Goal: Information Seeking & Learning: Find specific fact

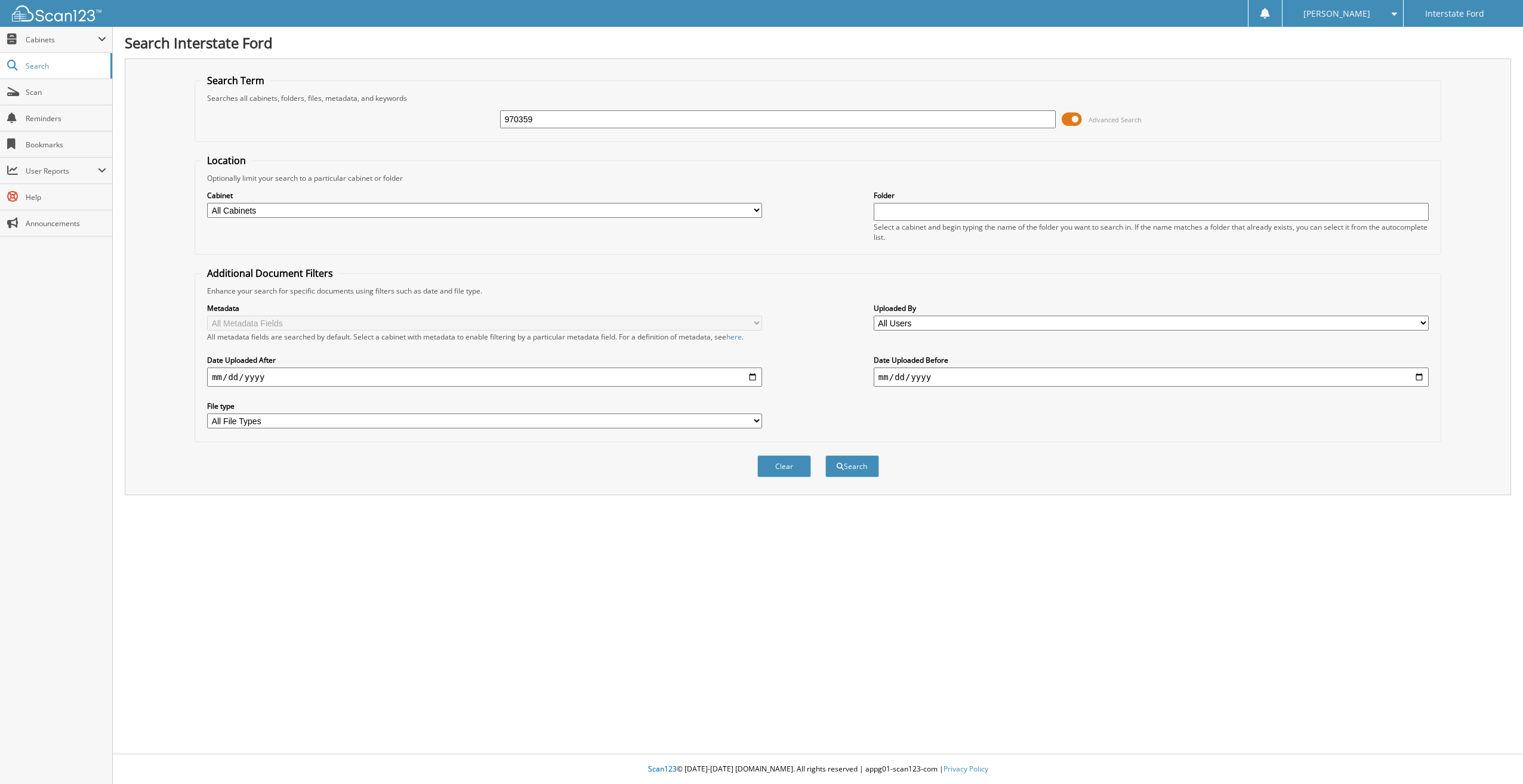
type input "970359"
click at [826, 455] on button "Search" at bounding box center [852, 466] width 54 height 22
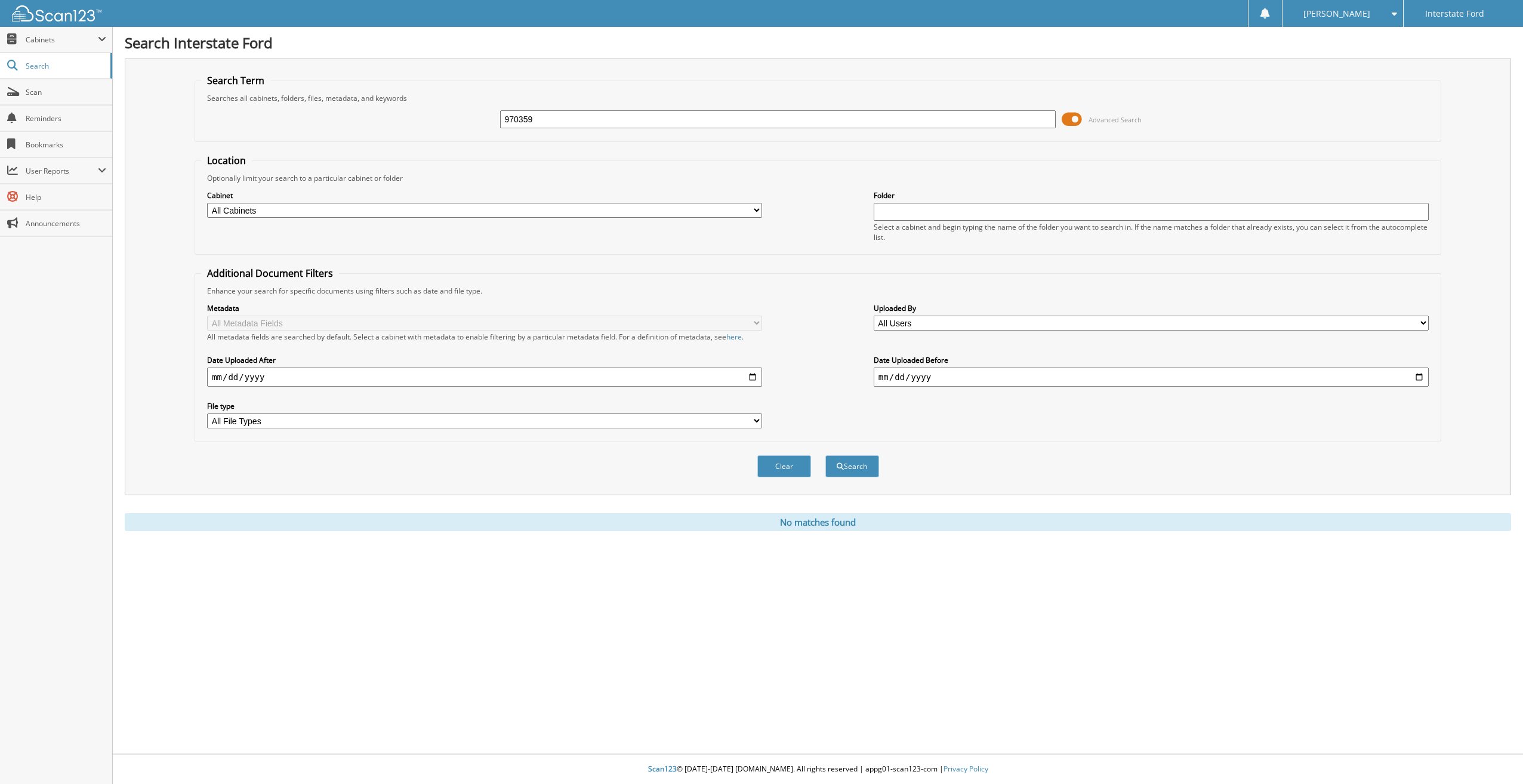
drag, startPoint x: 552, startPoint y: 117, endPoint x: 431, endPoint y: 125, distance: 121.3
click at [431, 125] on div "970359 Advanced Search" at bounding box center [817, 119] width 1234 height 32
type input "9702814"
click at [826, 455] on button "Search" at bounding box center [852, 466] width 54 height 22
type input "970281"
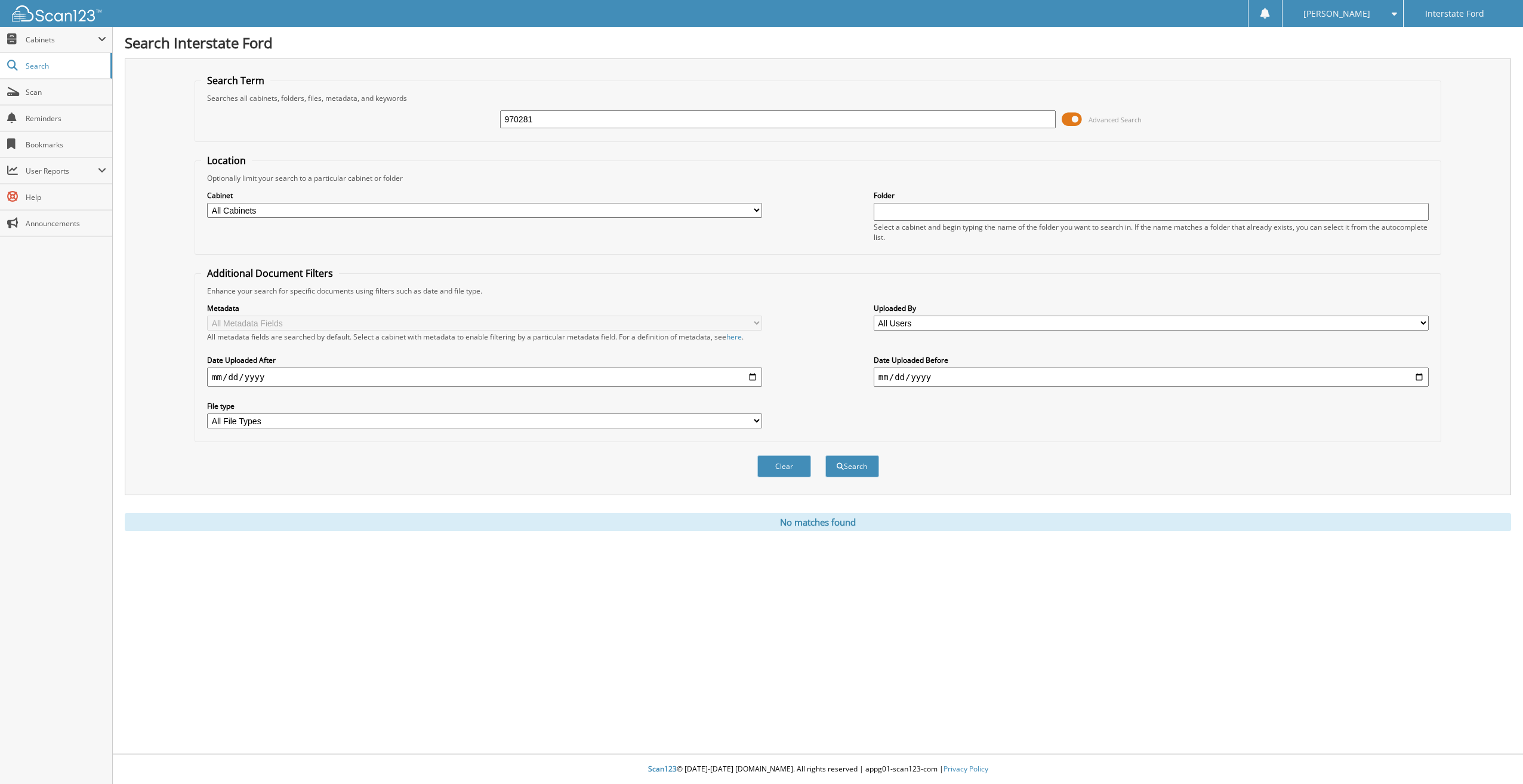
click at [826, 455] on button "Search" at bounding box center [852, 466] width 54 height 22
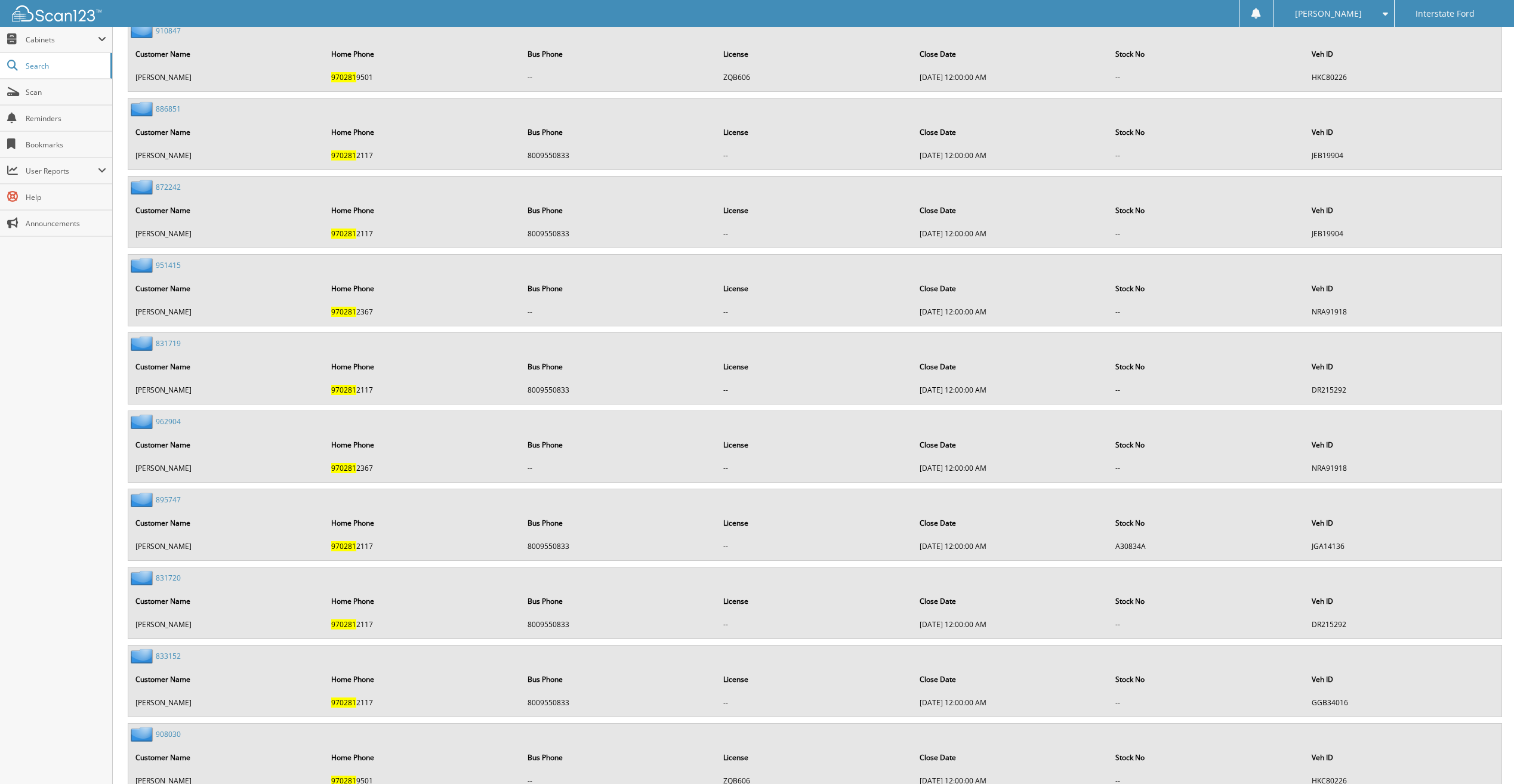
scroll to position [1718, 0]
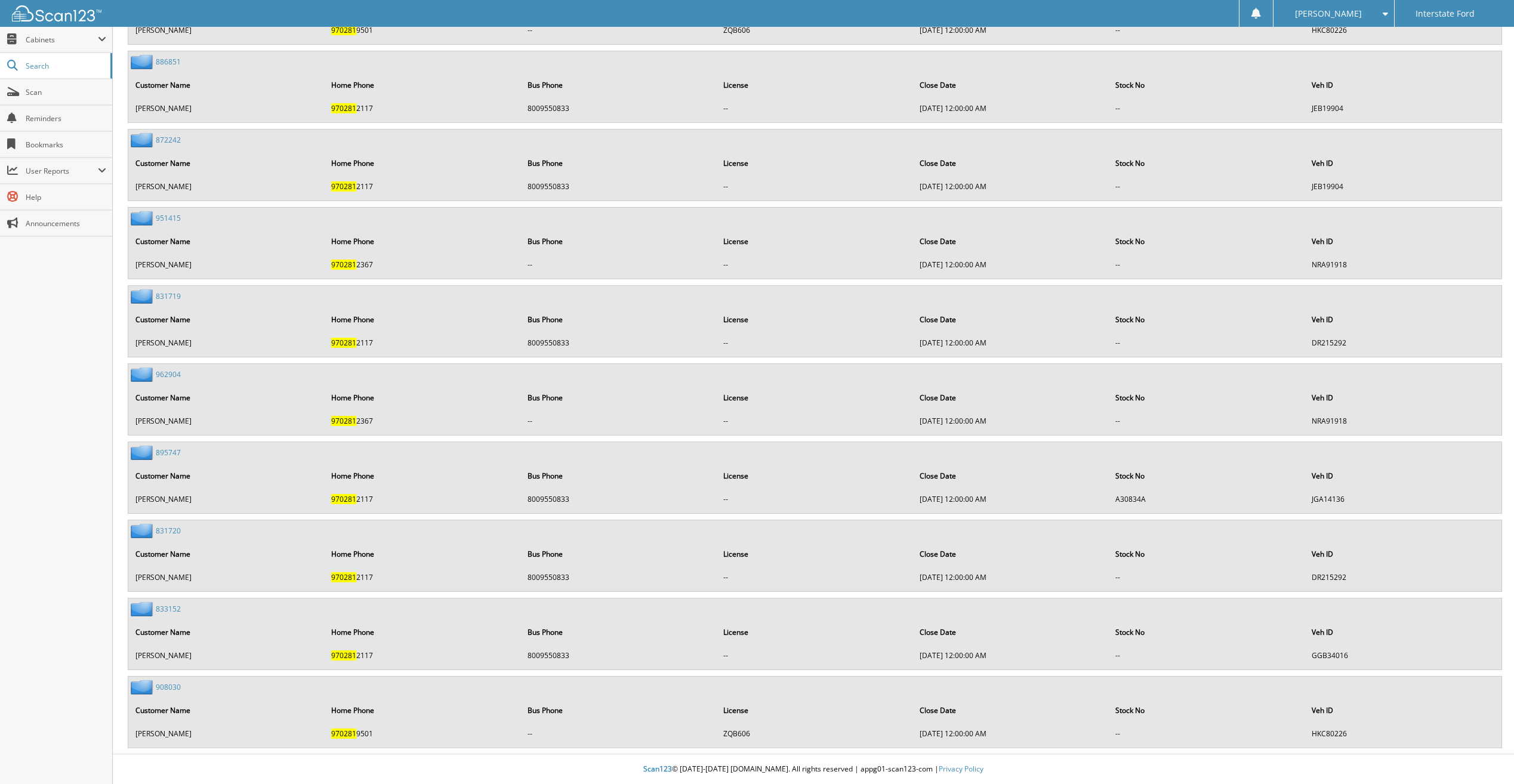
click at [166, 373] on link "962904" at bounding box center [168, 374] width 25 height 10
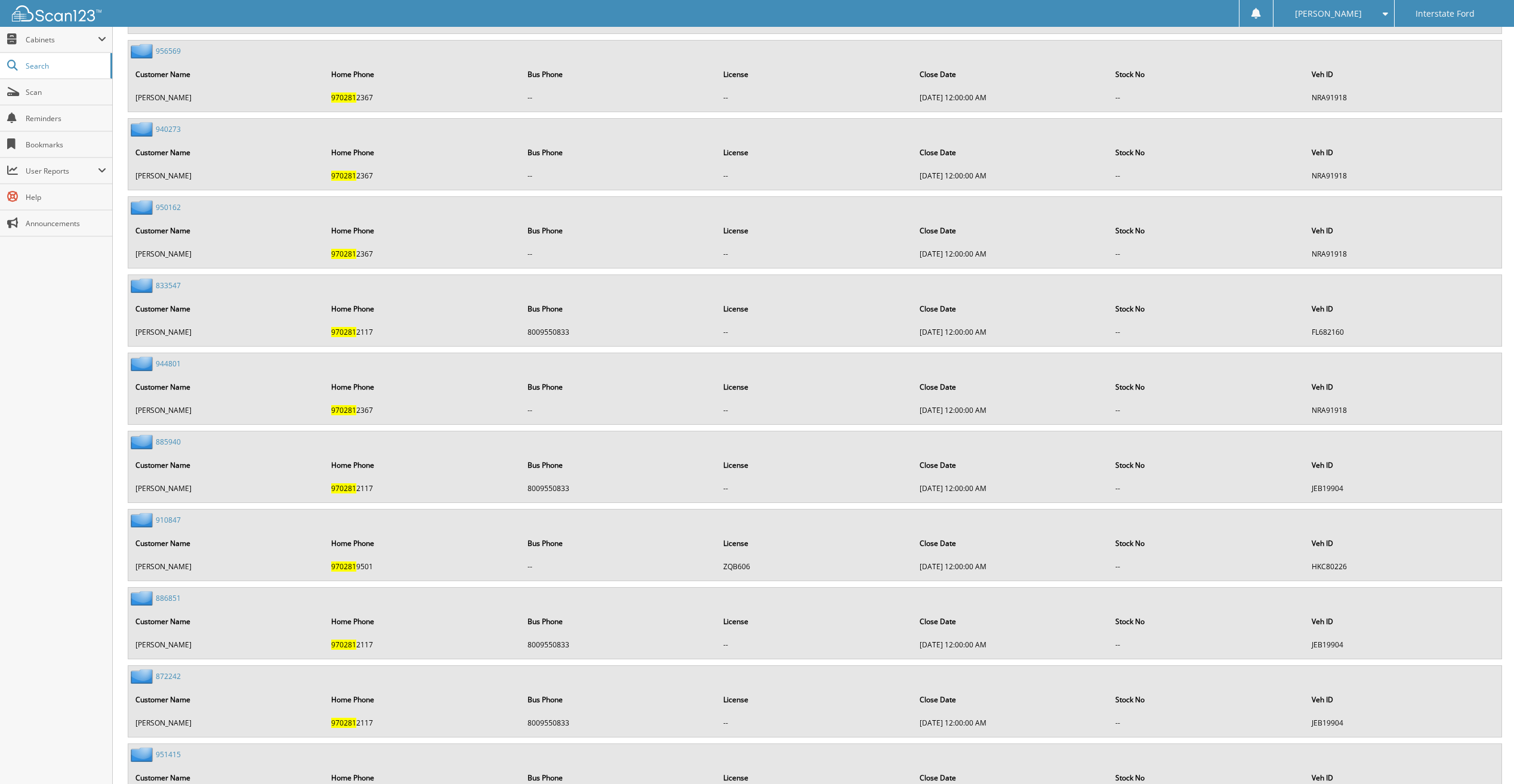
scroll to position [1313, 0]
